Goal: Task Accomplishment & Management: Manage account settings

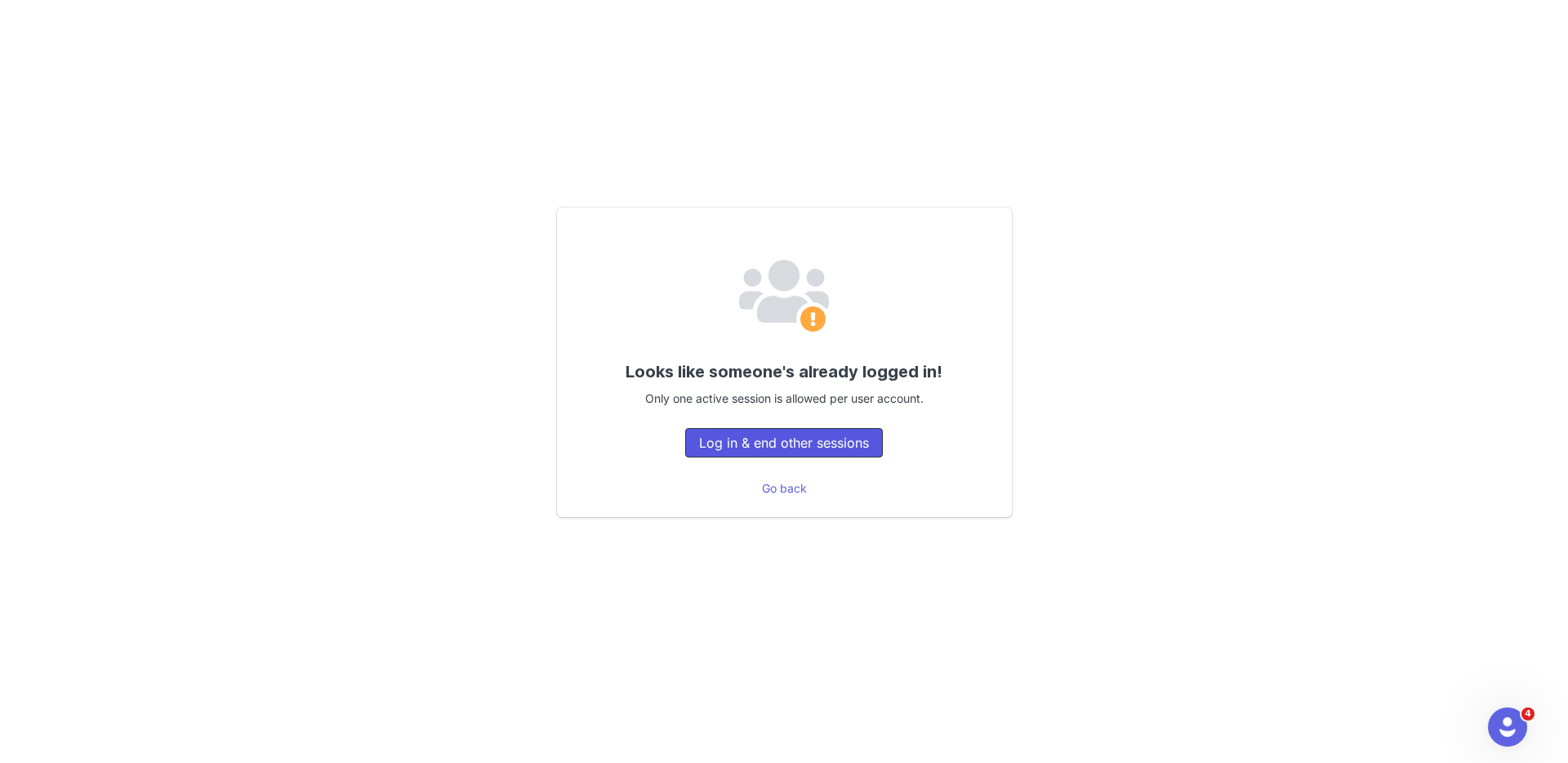
click at [783, 442] on button "Log in & end other sessions" at bounding box center [784, 442] width 198 height 29
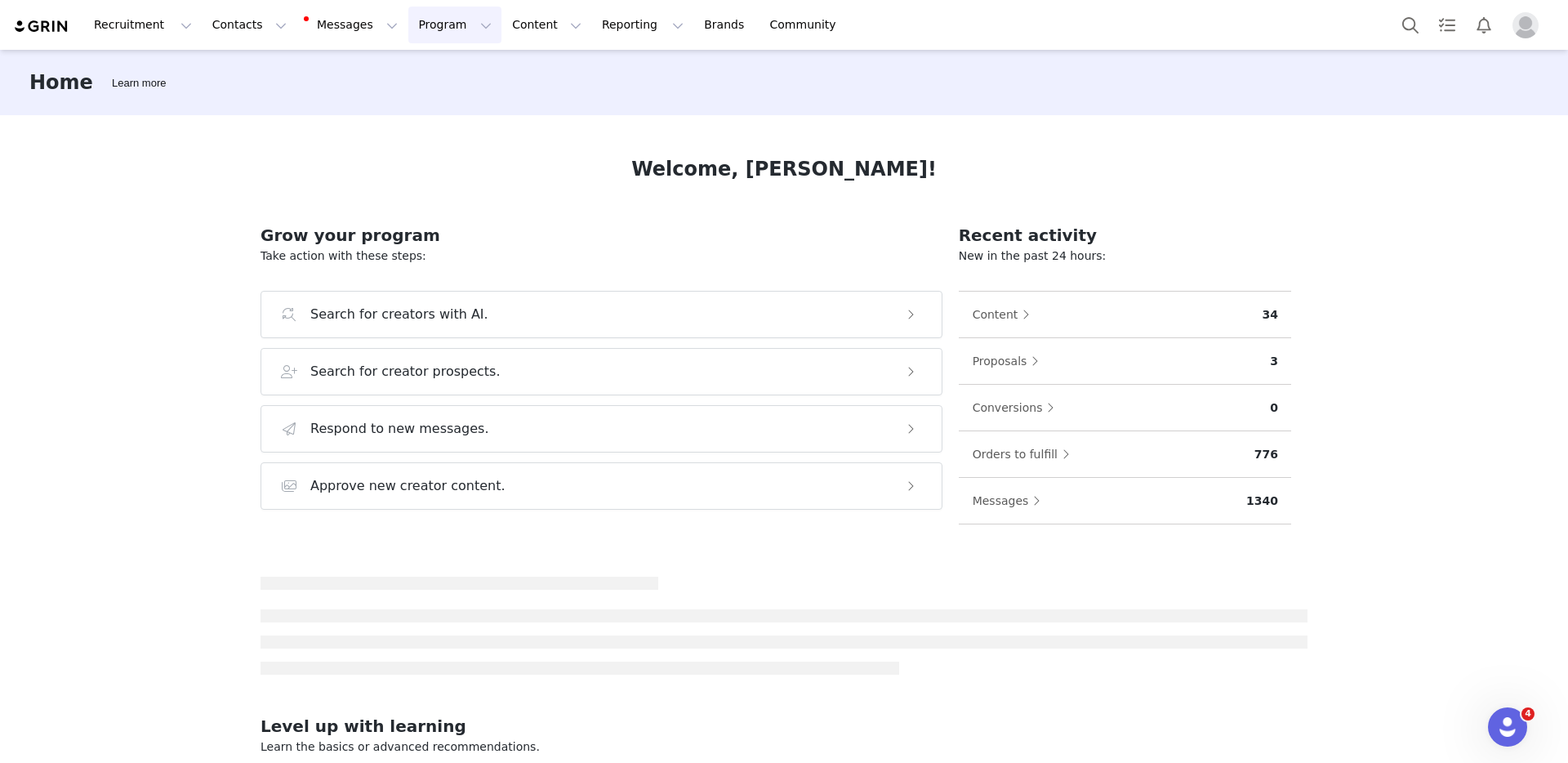
click at [409, 31] on button "Program Program" at bounding box center [455, 25] width 93 height 37
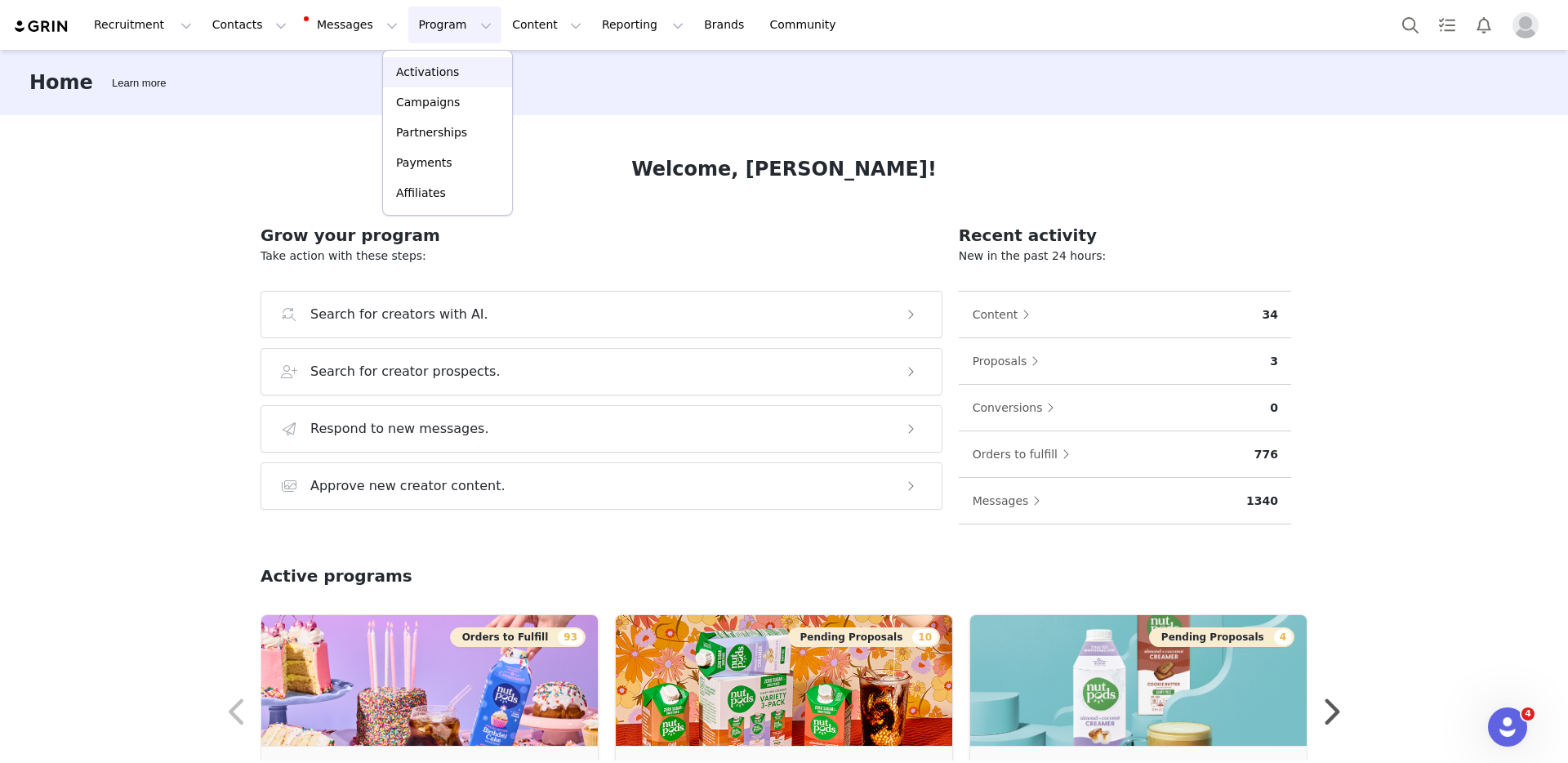
click at [422, 66] on p "Activations" at bounding box center [427, 72] width 63 height 17
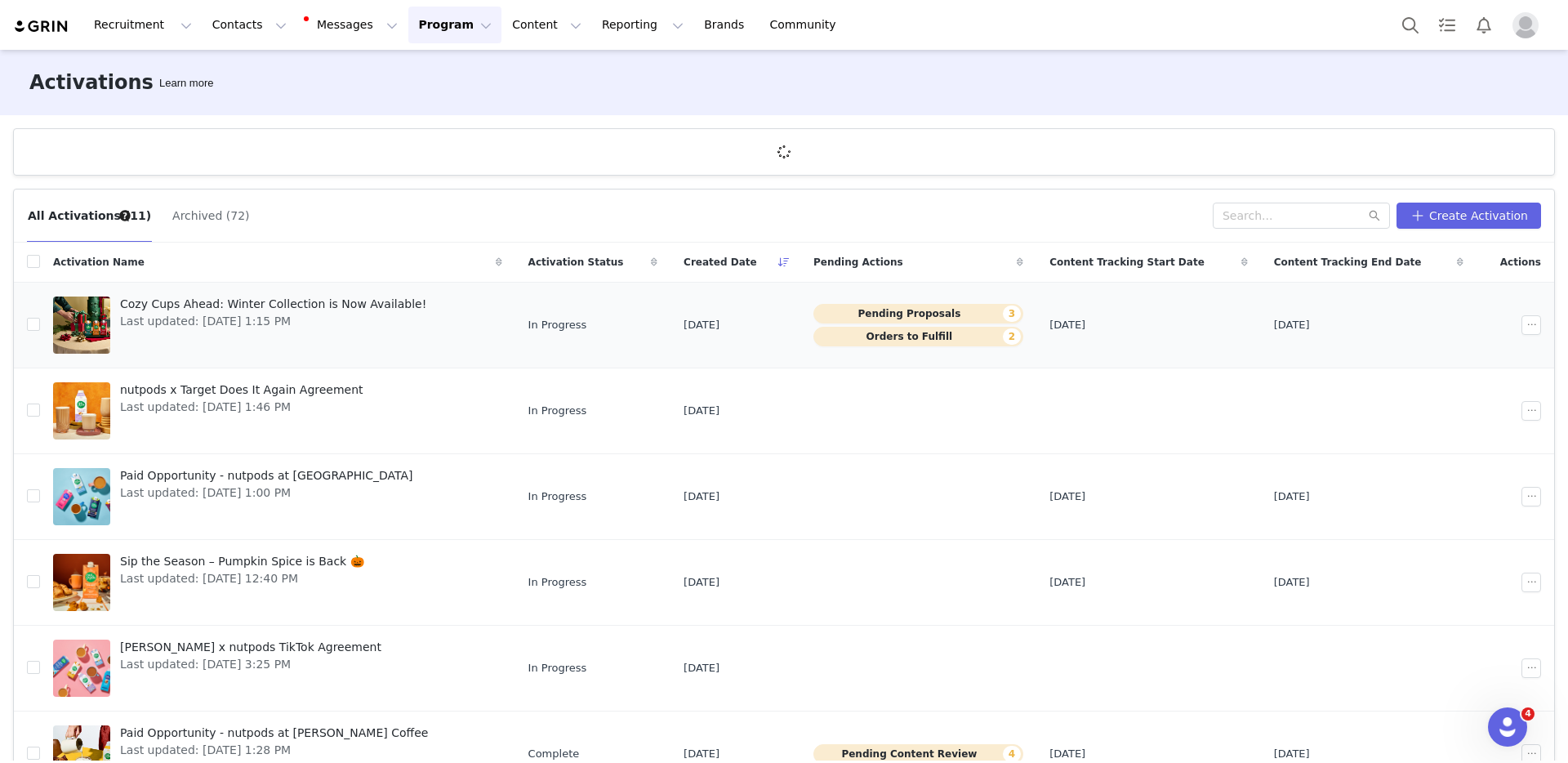
click at [378, 330] on div "Cozy Cups Ahead: Winter Collection is Now Available! Last updated: [DATE] 1:15 …" at bounding box center [272, 326] width 325 height 66
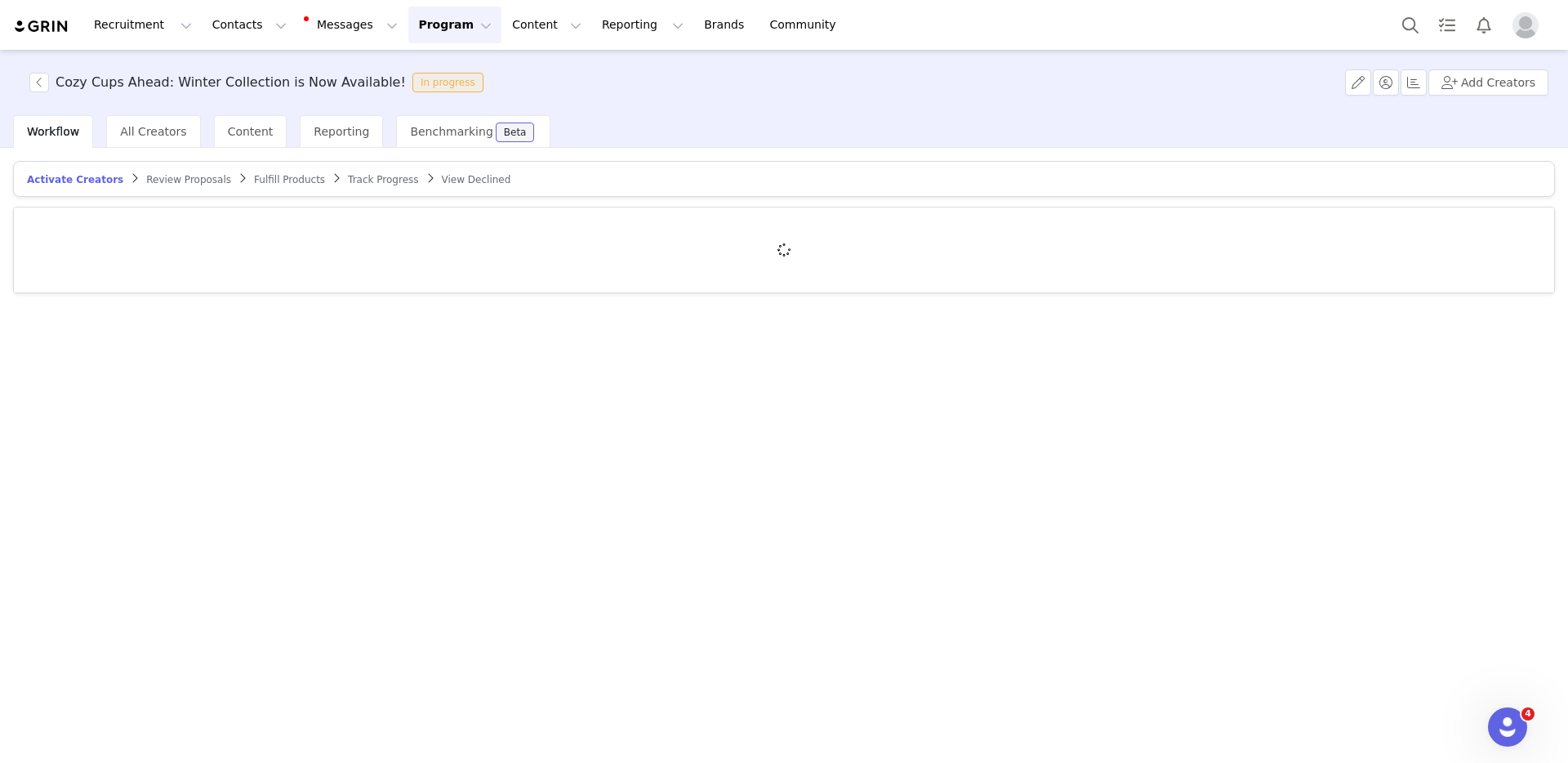
click at [187, 180] on span "Review Proposals" at bounding box center [188, 180] width 85 height 12
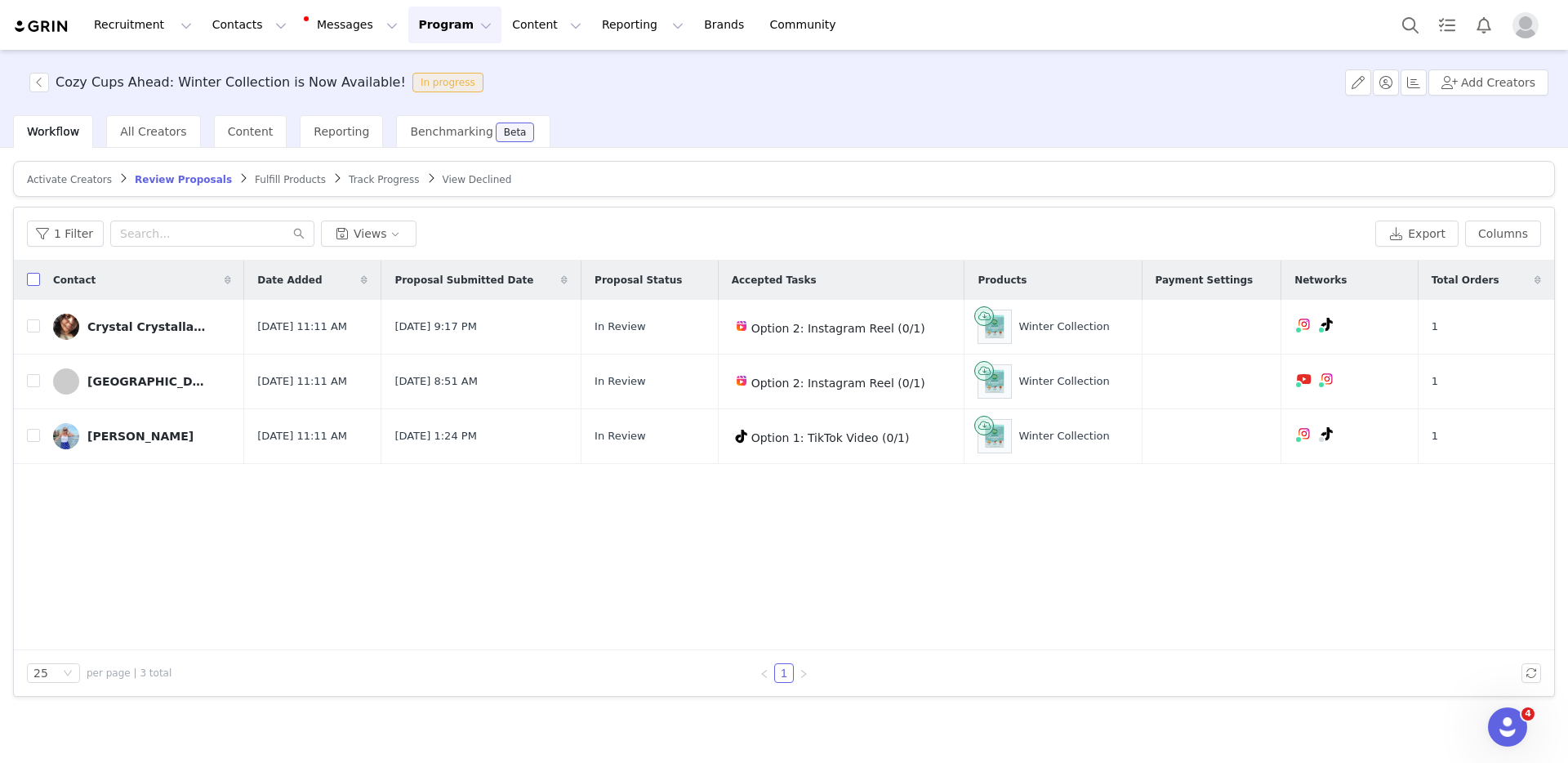
click at [31, 278] on input "checkbox" at bounding box center [34, 279] width 13 height 13
checkbox input "true"
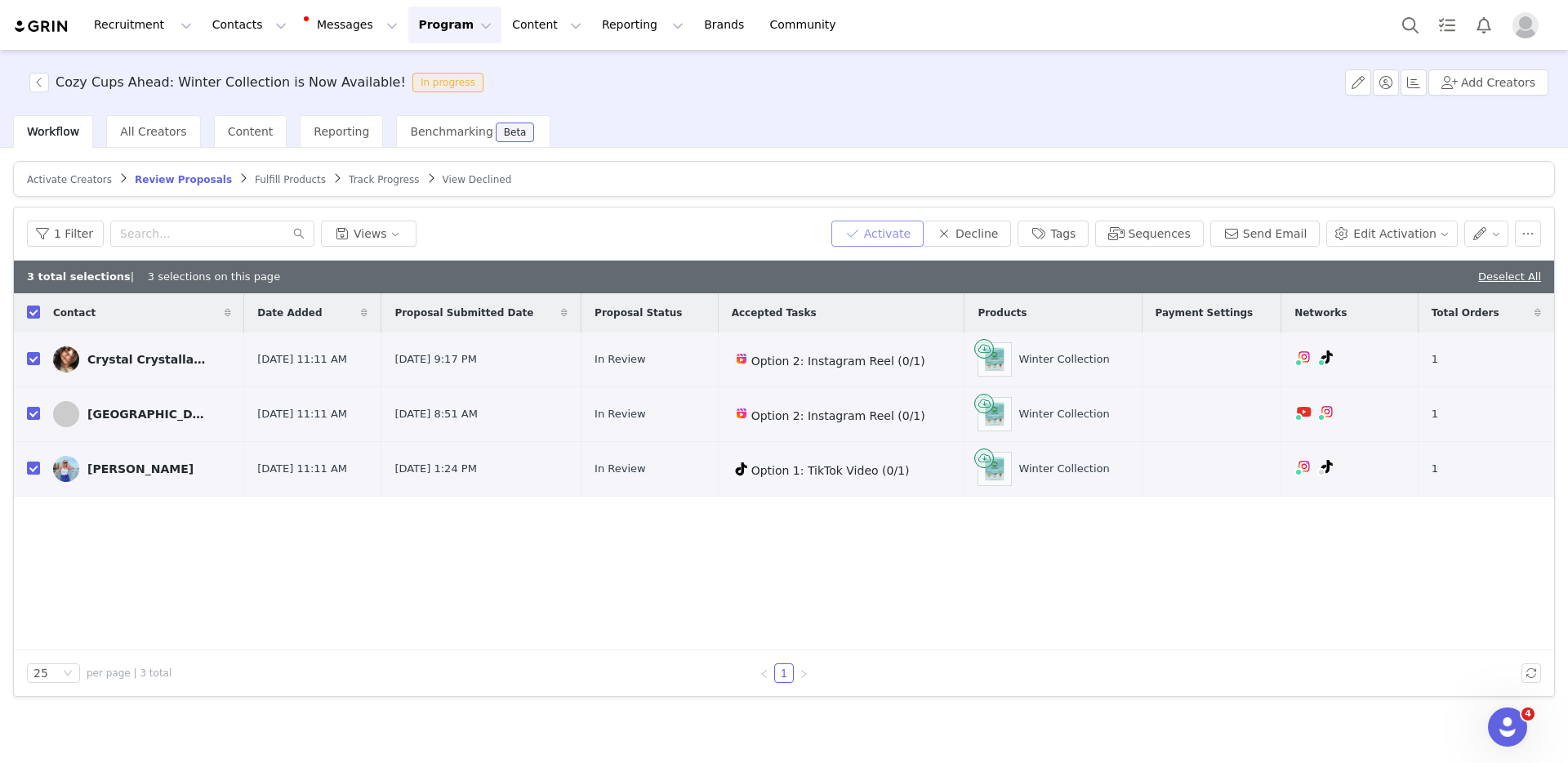
click at [903, 232] on button "Activate" at bounding box center [878, 233] width 92 height 26
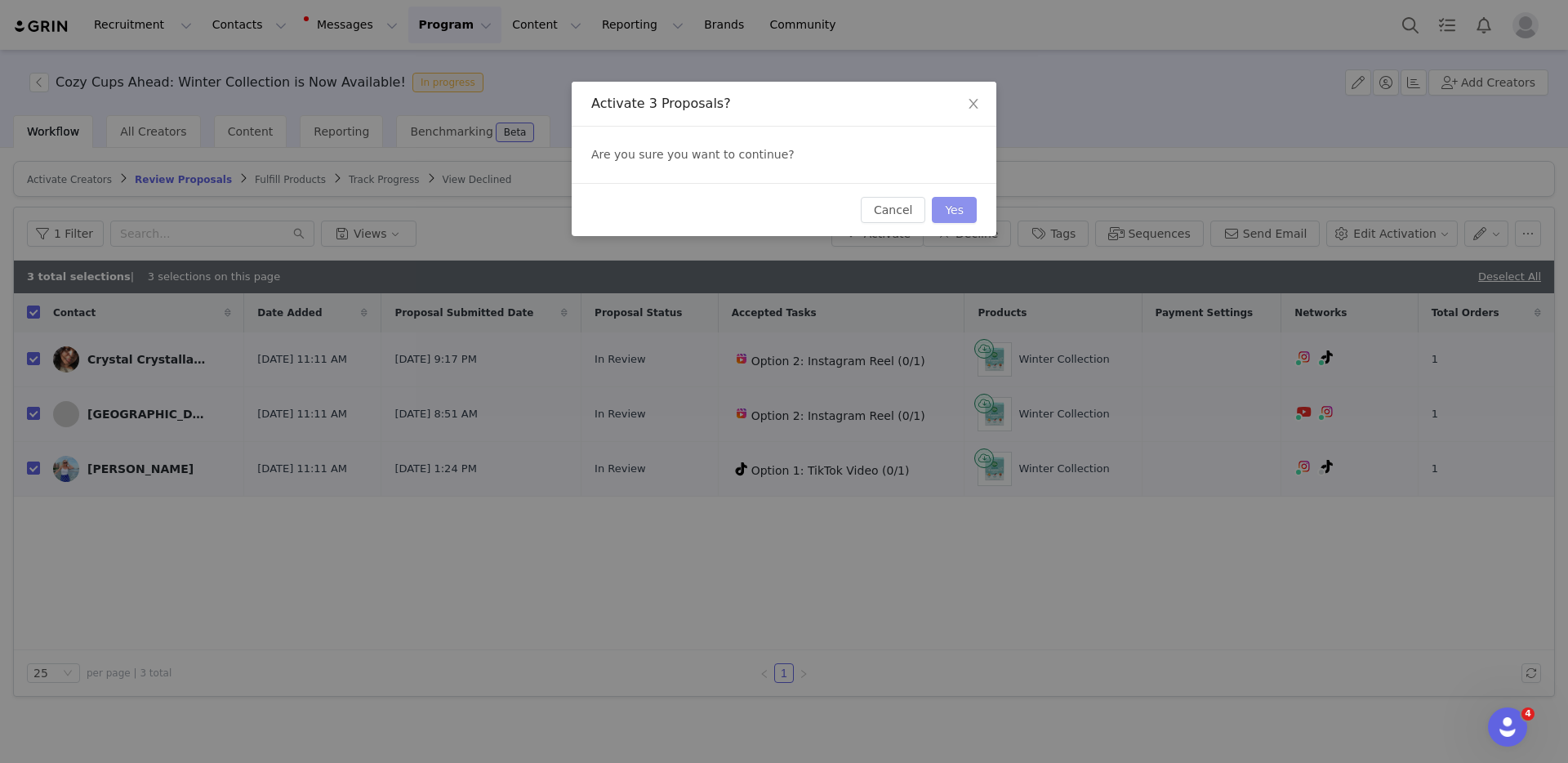
click at [968, 204] on button "Yes" at bounding box center [953, 209] width 45 height 26
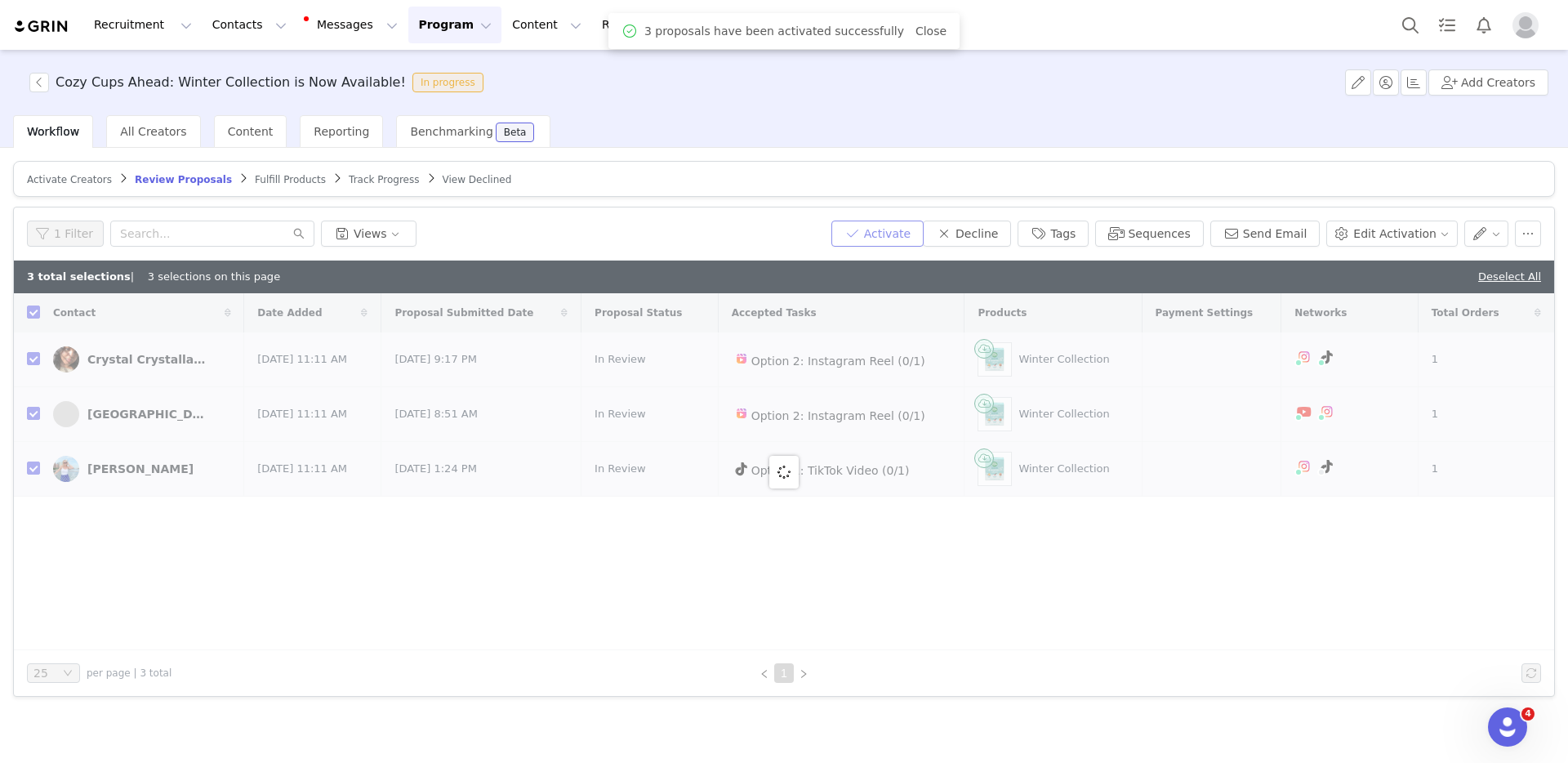
checkbox input "false"
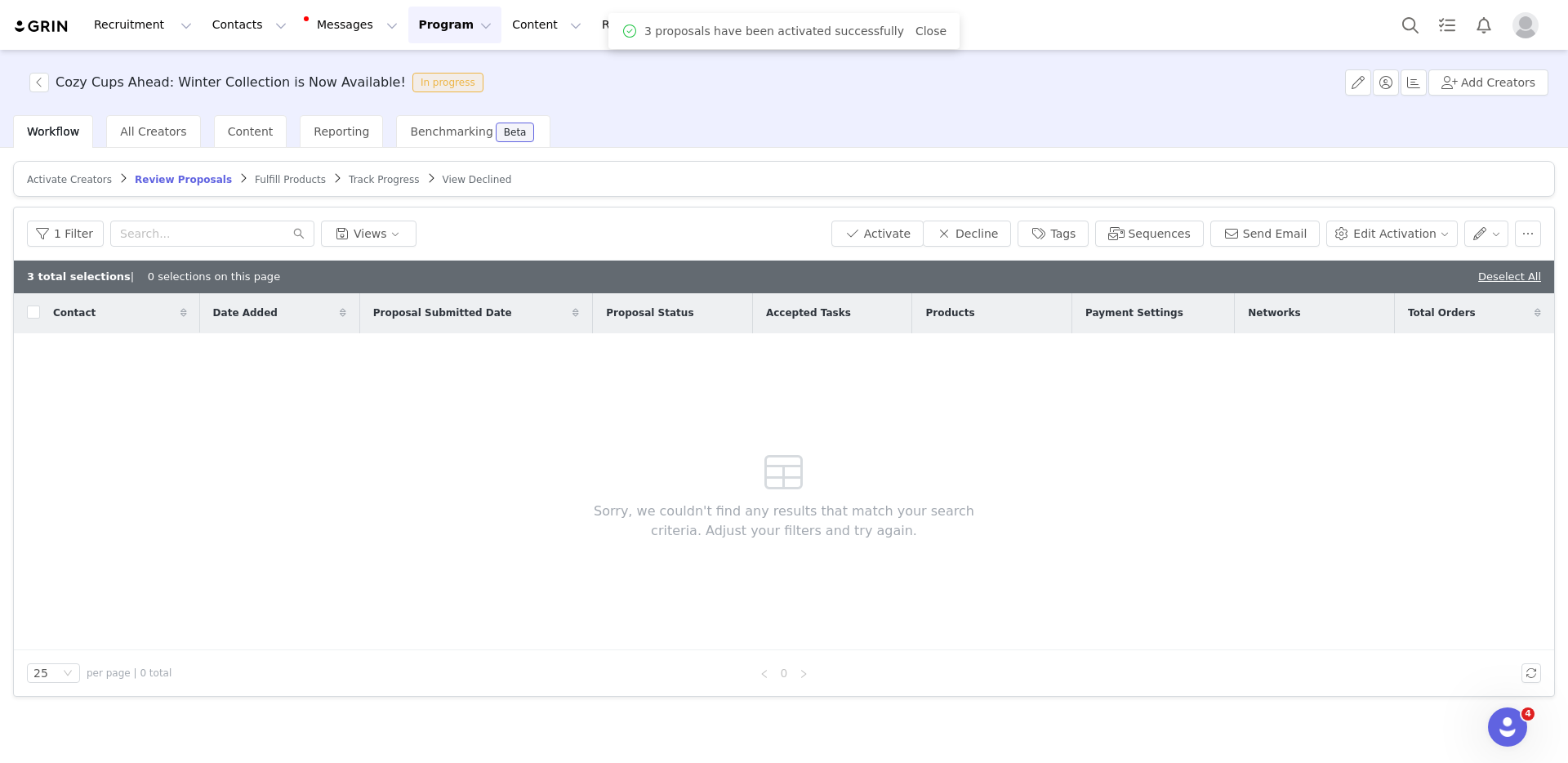
click at [262, 181] on span "Fulfill Products" at bounding box center [290, 180] width 71 height 12
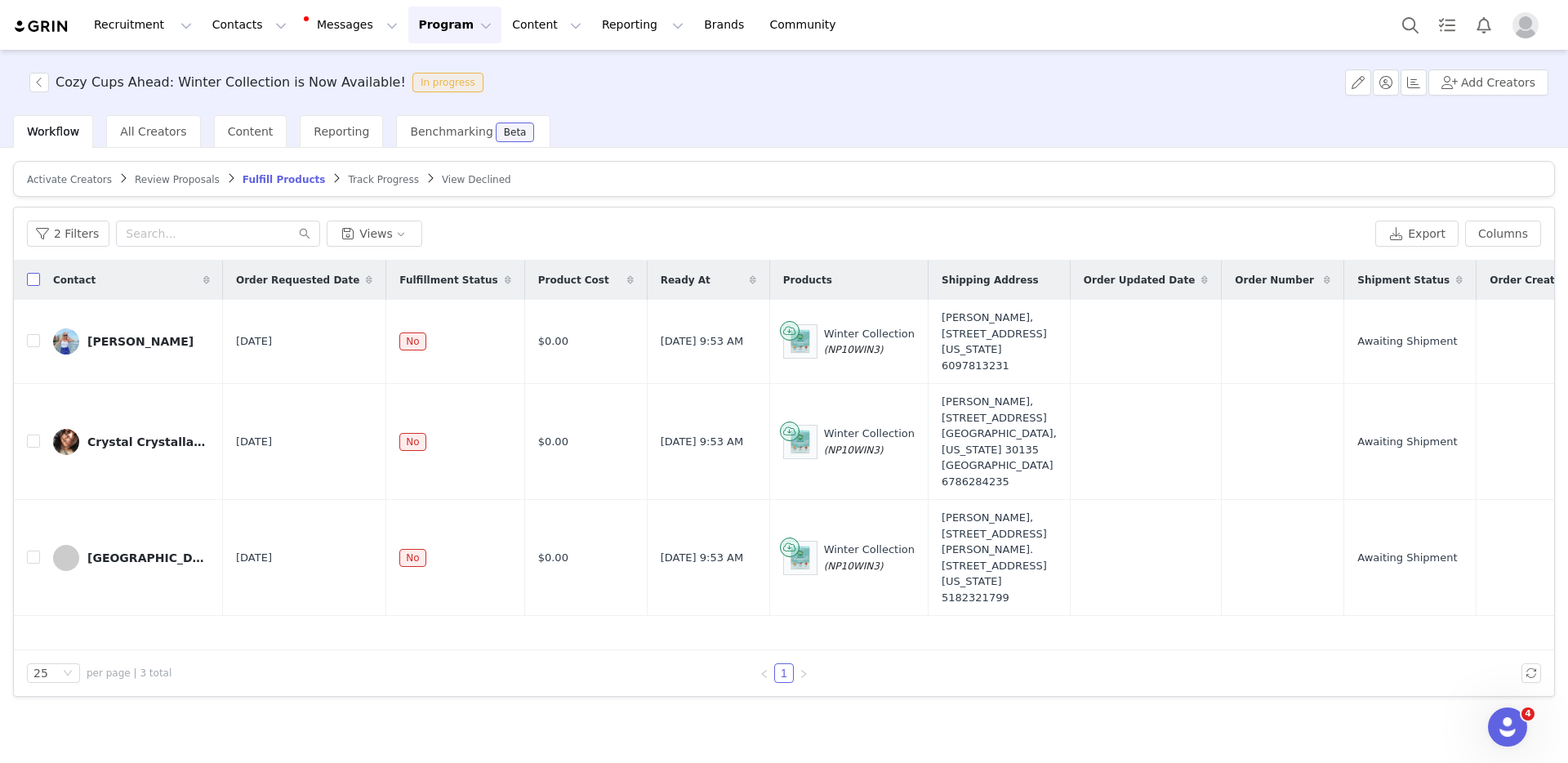
click at [36, 284] on input "checkbox" at bounding box center [34, 279] width 13 height 13
checkbox input "true"
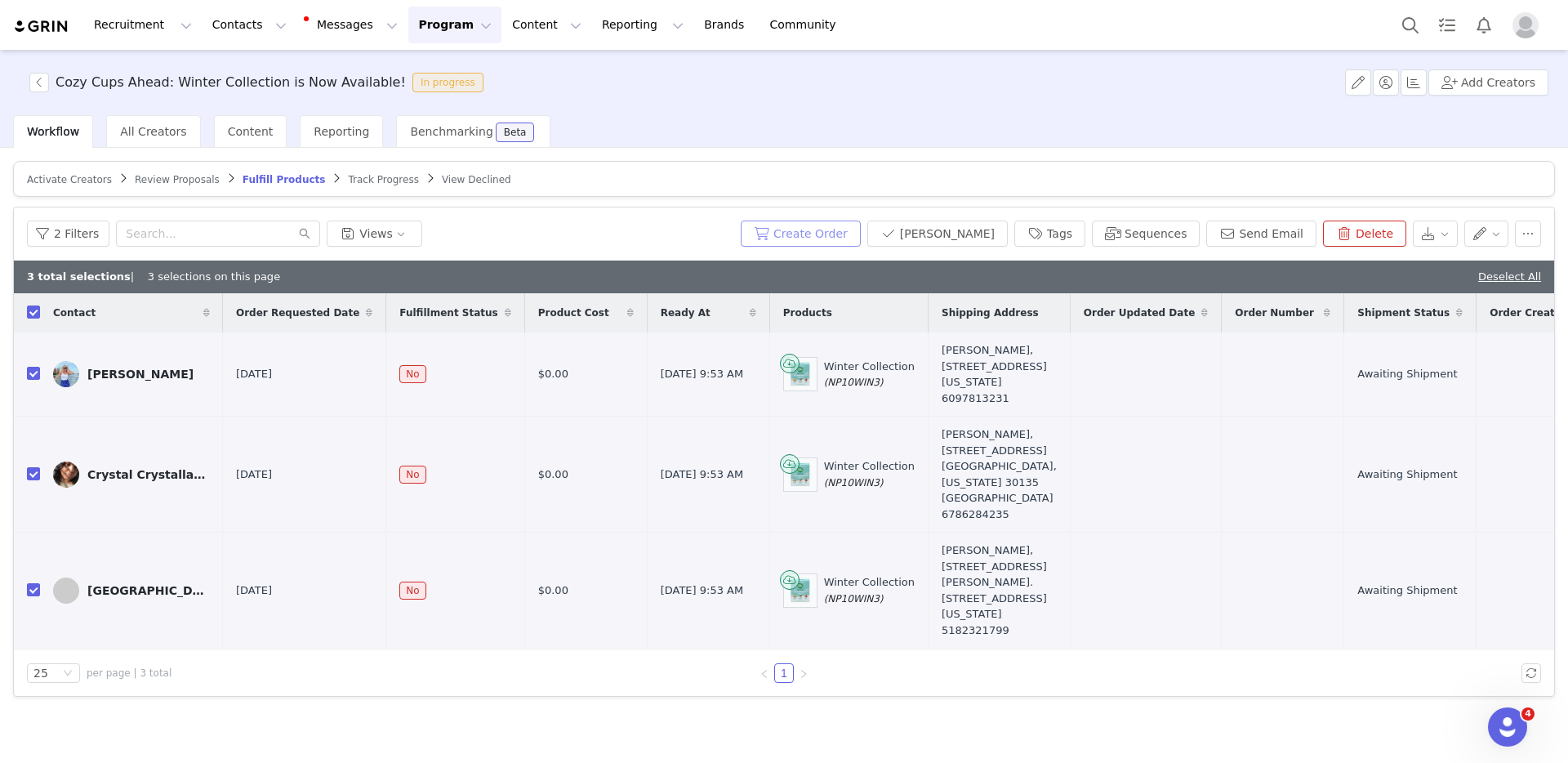
click at [861, 231] on button "Create Order" at bounding box center [800, 233] width 120 height 26
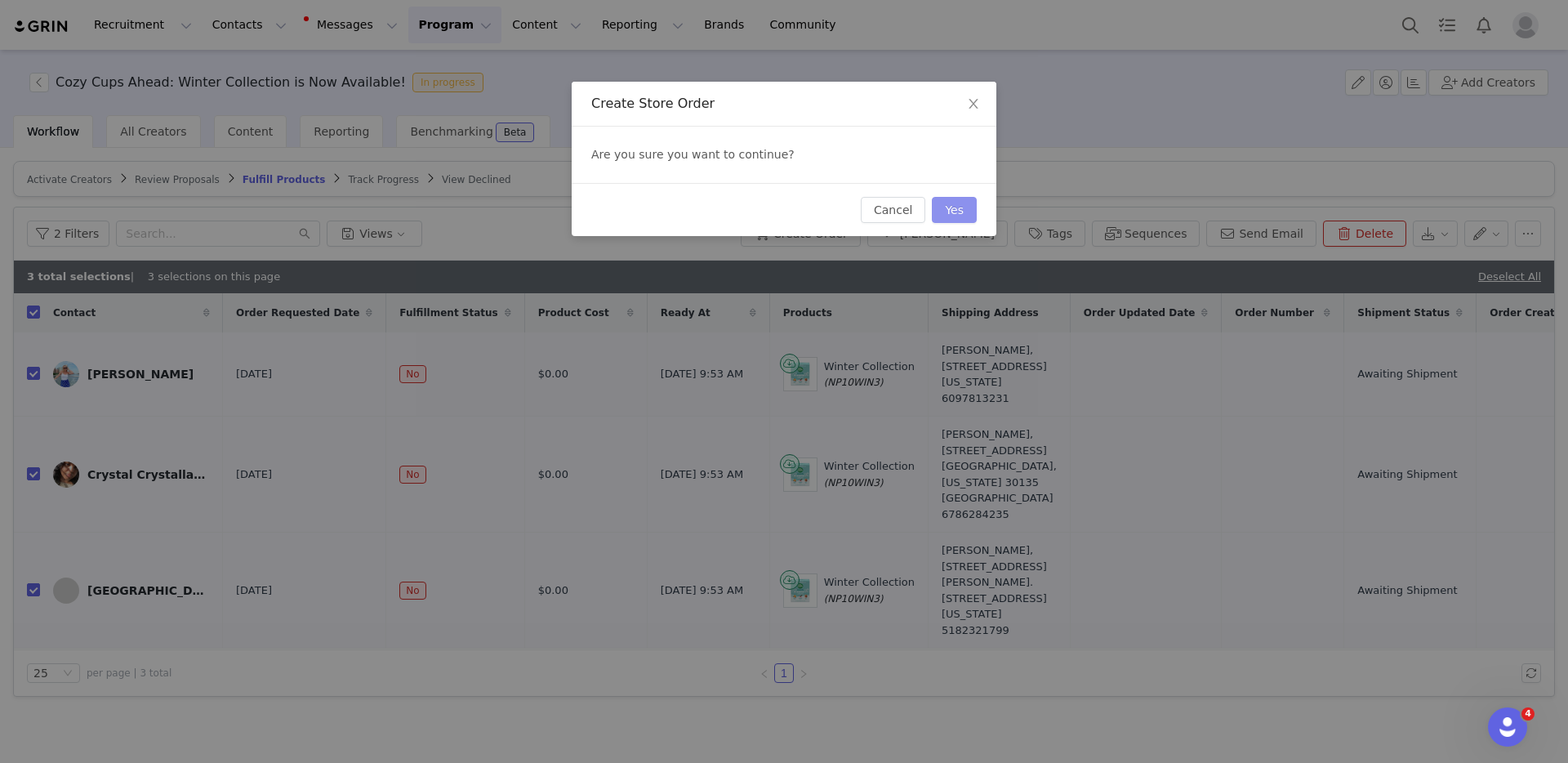
click at [965, 207] on button "Yes" at bounding box center [953, 209] width 45 height 26
